Goal: Transaction & Acquisition: Purchase product/service

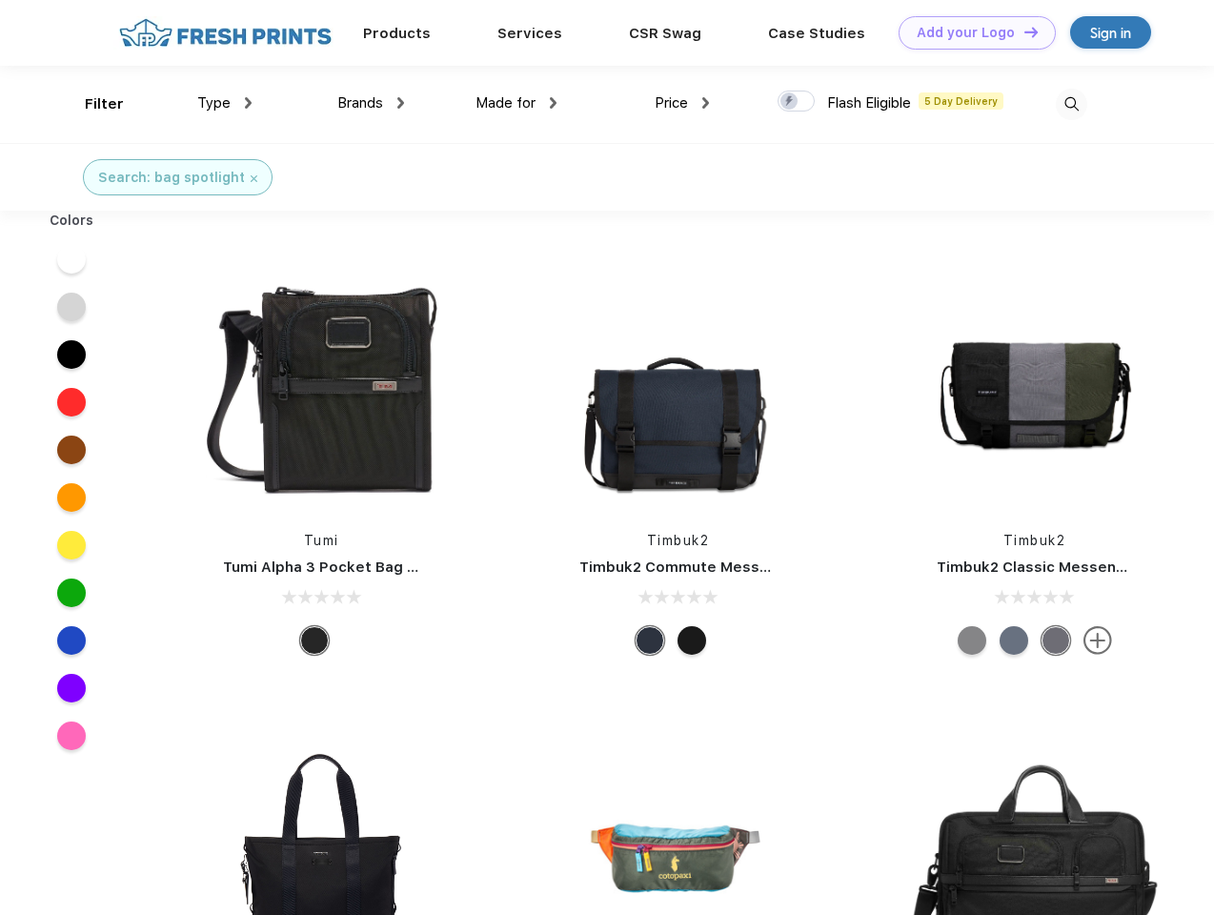
click at [970, 32] on link "Add your Logo Design Tool" at bounding box center [977, 32] width 157 height 33
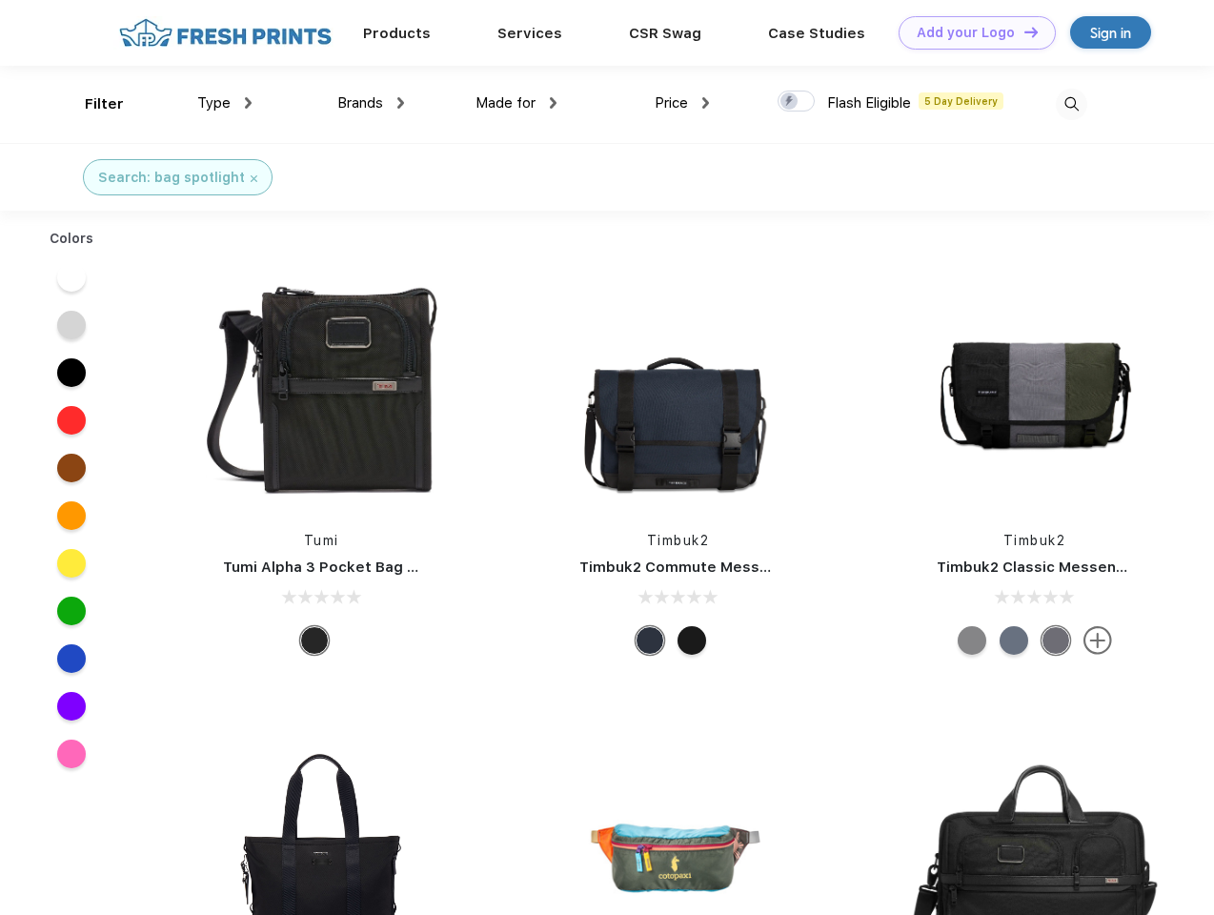
click at [0, 0] on div "Design Tool" at bounding box center [0, 0] width 0 height 0
click at [1023, 31] on link "Add your Logo Design Tool" at bounding box center [977, 32] width 157 height 33
click at [91, 104] on div "Filter" at bounding box center [104, 104] width 39 height 22
click at [225, 103] on span "Type" at bounding box center [213, 102] width 33 height 17
click at [371, 103] on span "Brands" at bounding box center [360, 102] width 46 height 17
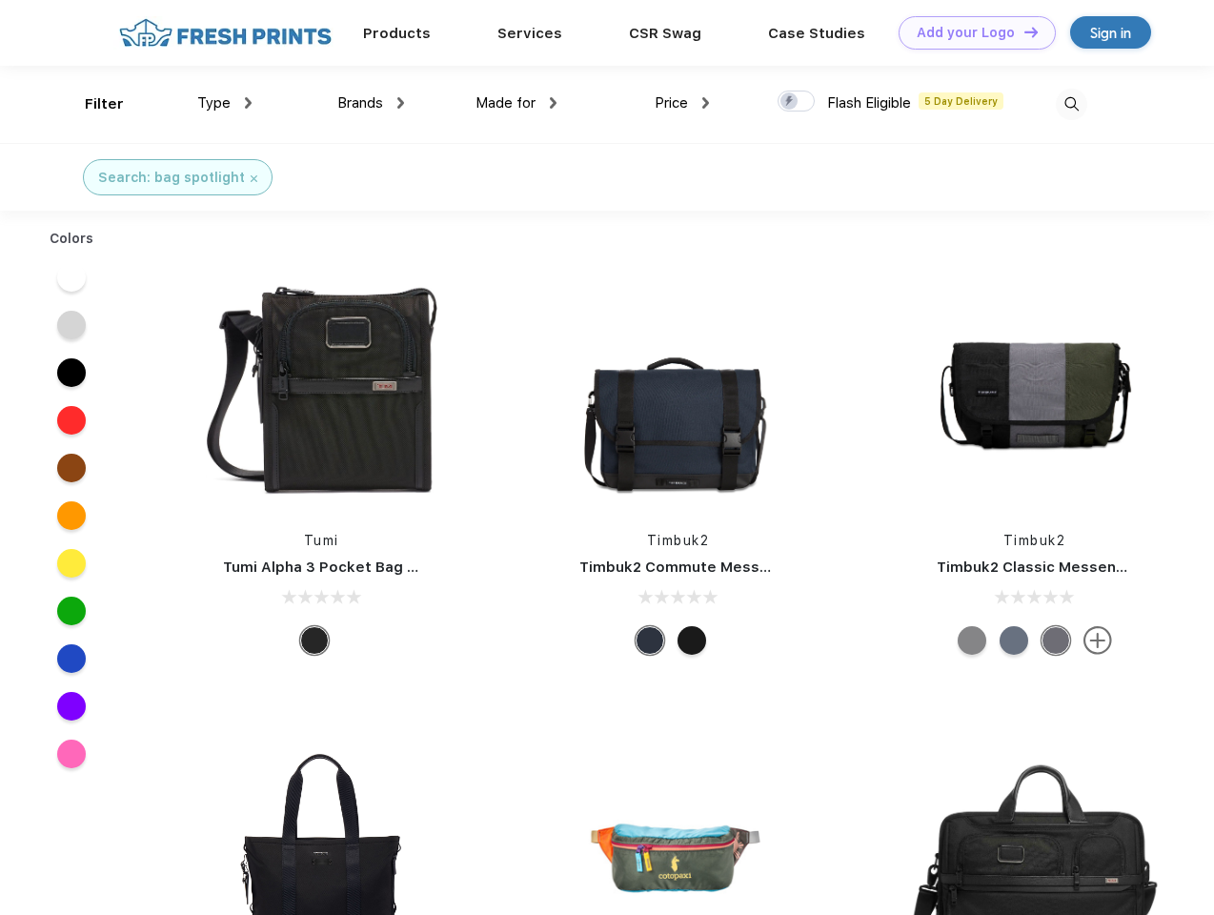
click at [517, 103] on span "Made for" at bounding box center [506, 102] width 60 height 17
click at [682, 103] on span "Price" at bounding box center [671, 102] width 33 height 17
click at [797, 102] on div at bounding box center [796, 101] width 37 height 21
click at [790, 102] on input "checkbox" at bounding box center [784, 96] width 12 height 12
click at [1071, 104] on img at bounding box center [1071, 104] width 31 height 31
